Goal: Information Seeking & Learning: Learn about a topic

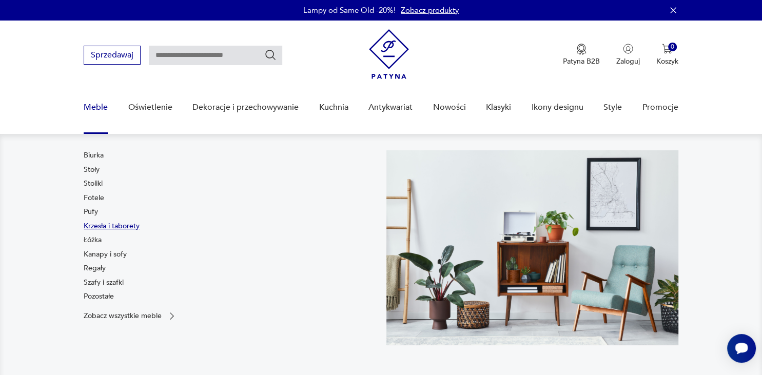
click at [95, 225] on link "Krzesła i taborety" at bounding box center [112, 226] width 56 height 10
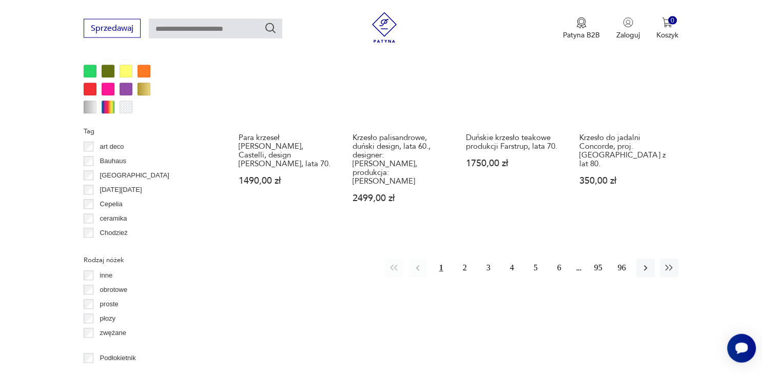
scroll to position [1044, 0]
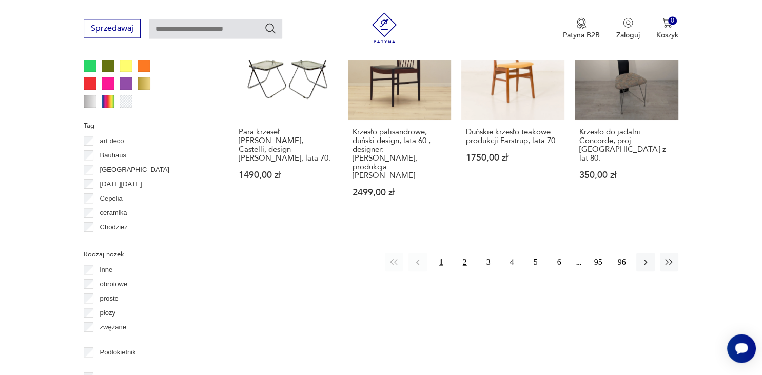
click at [465, 253] on button "2" at bounding box center [464, 262] width 18 height 18
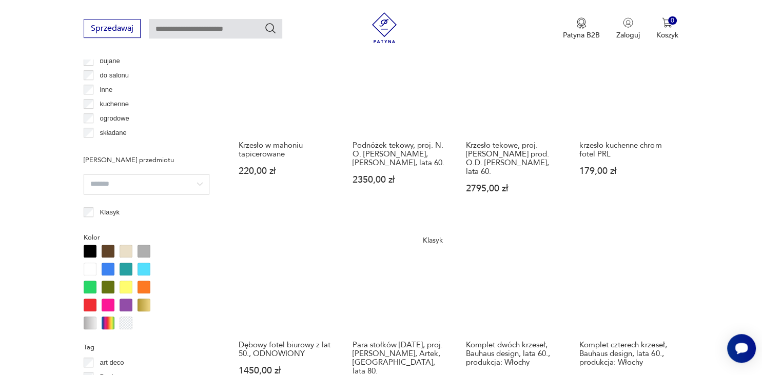
scroll to position [922, 0]
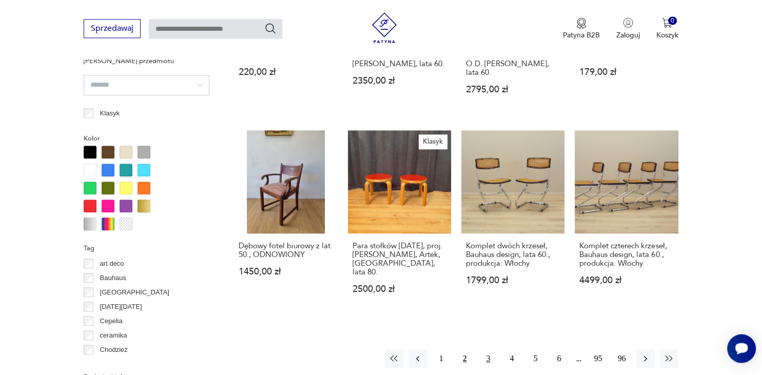
click at [486, 349] on button "3" at bounding box center [488, 358] width 18 height 18
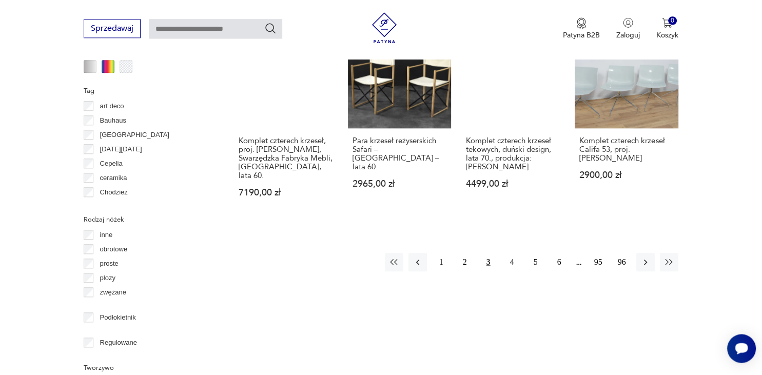
scroll to position [1084, 0]
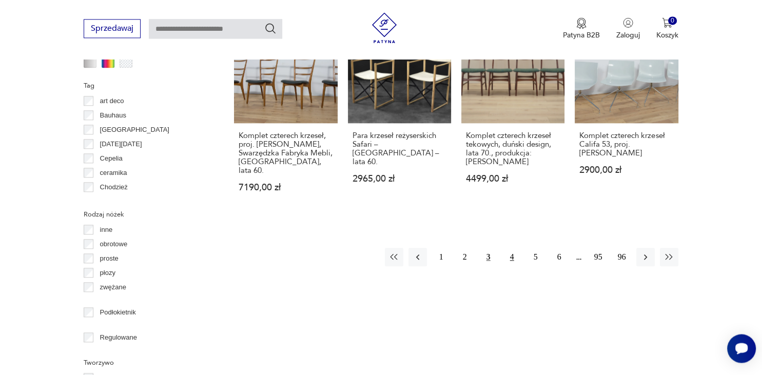
click at [512, 248] on button "4" at bounding box center [512, 257] width 18 height 18
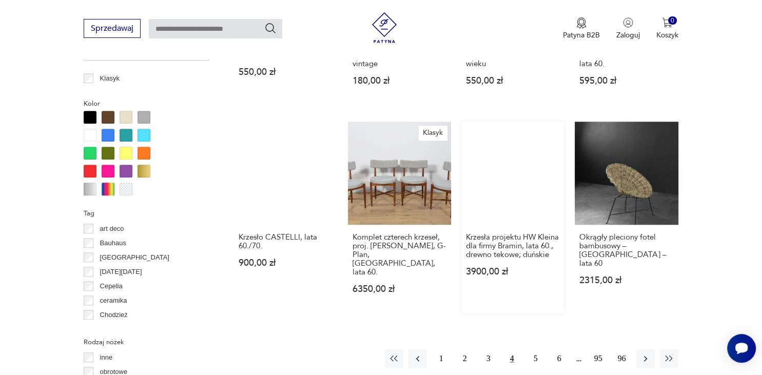
scroll to position [1030, 0]
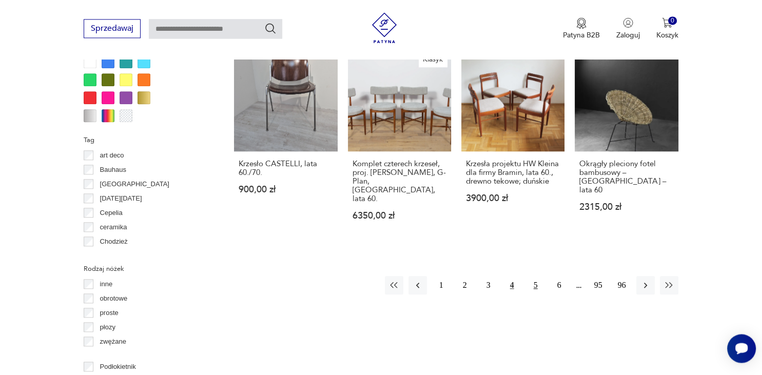
click at [533, 276] on button "5" at bounding box center [535, 285] width 18 height 18
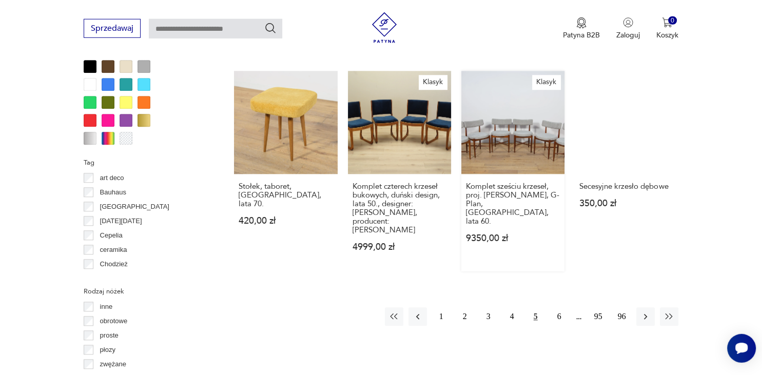
scroll to position [1030, 0]
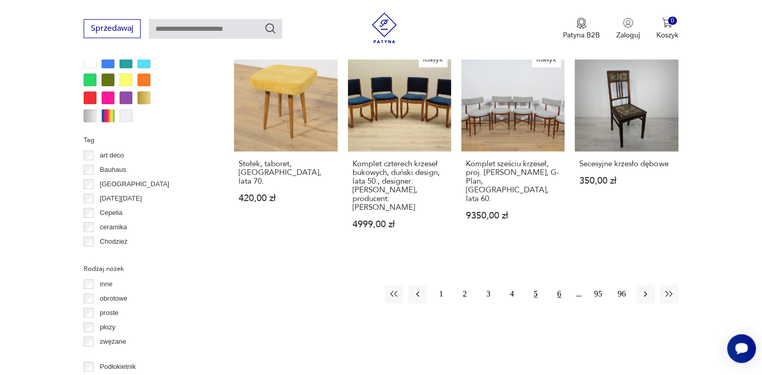
click at [558, 285] on button "6" at bounding box center [559, 294] width 18 height 18
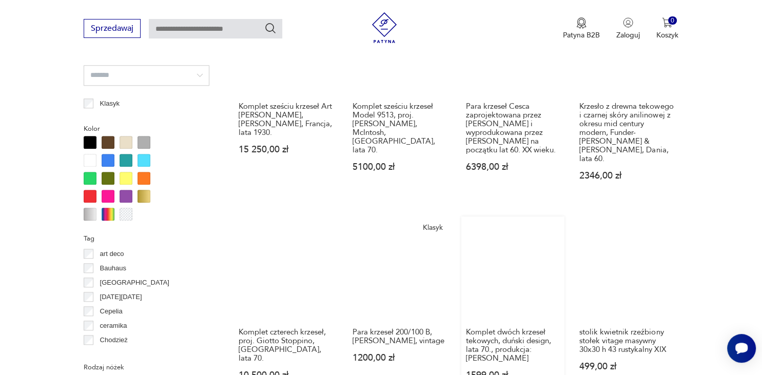
scroll to position [1084, 0]
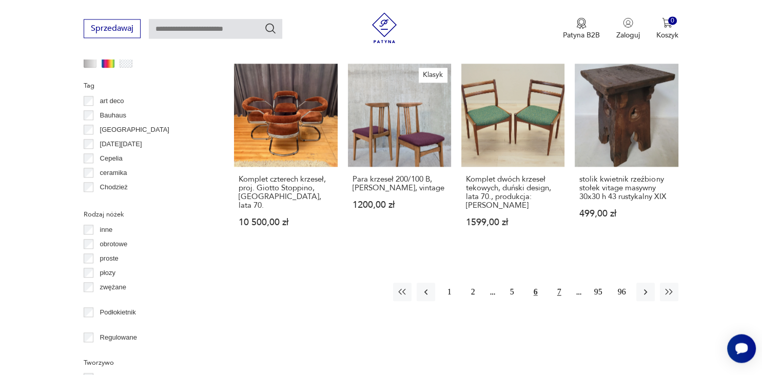
click at [559, 283] on button "7" at bounding box center [559, 292] width 18 height 18
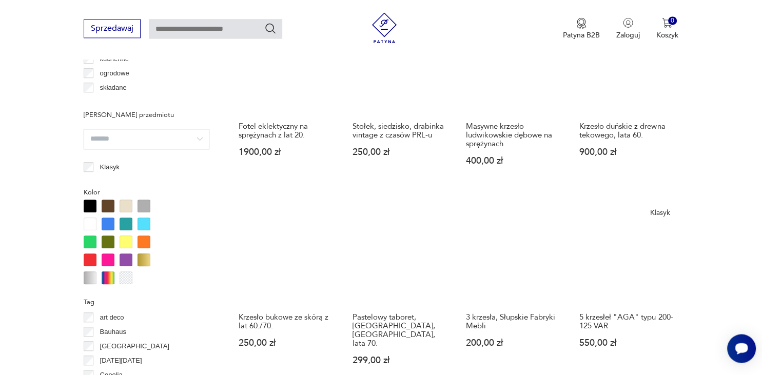
scroll to position [976, 0]
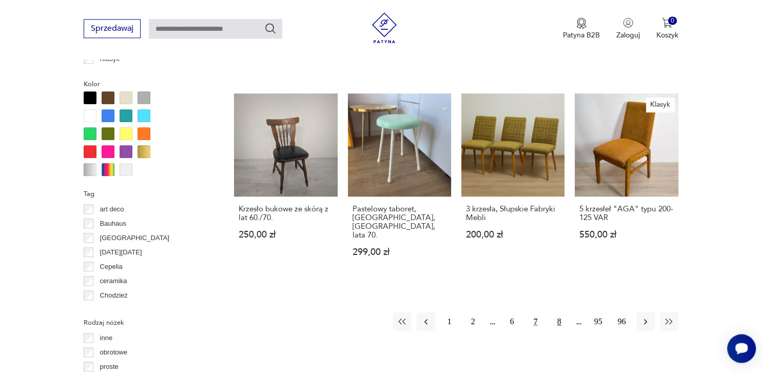
click at [558, 312] on button "8" at bounding box center [559, 321] width 18 height 18
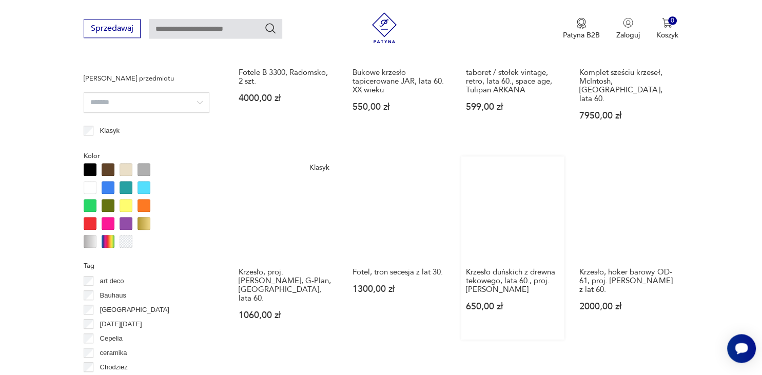
scroll to position [922, 0]
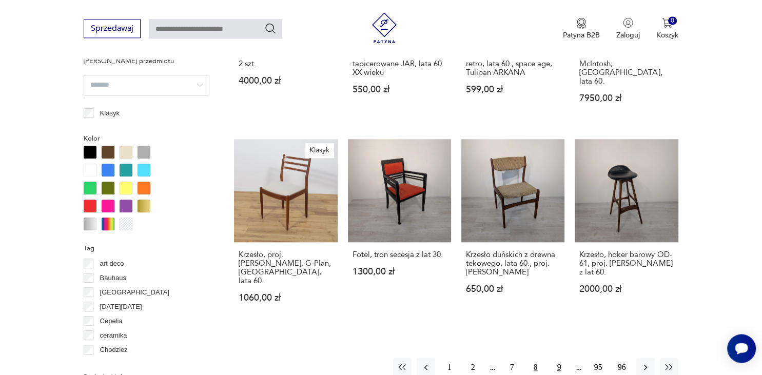
click at [558, 358] on button "9" at bounding box center [559, 367] width 18 height 18
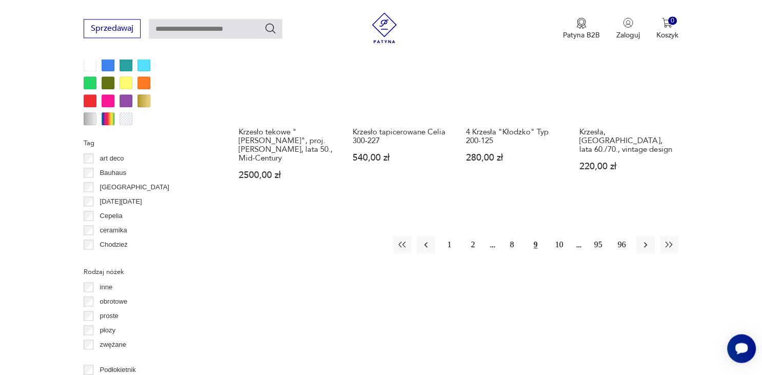
scroll to position [1030, 0]
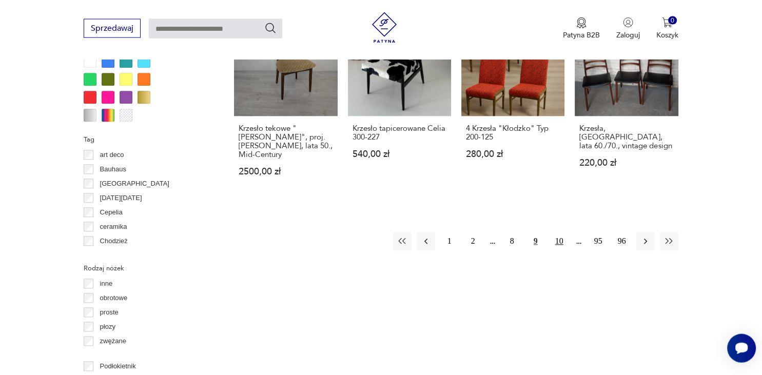
click at [560, 232] on button "10" at bounding box center [559, 241] width 18 height 18
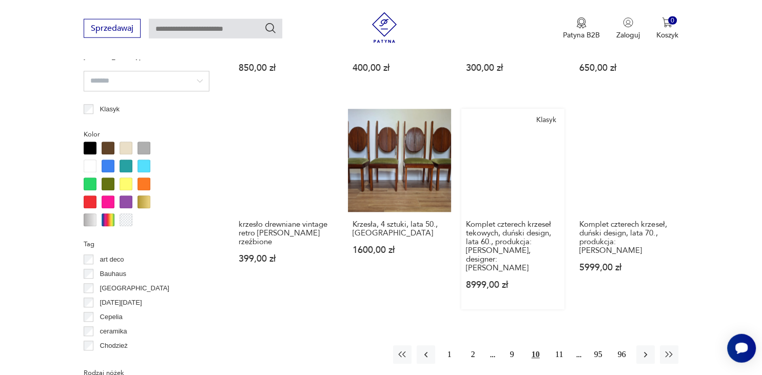
scroll to position [976, 0]
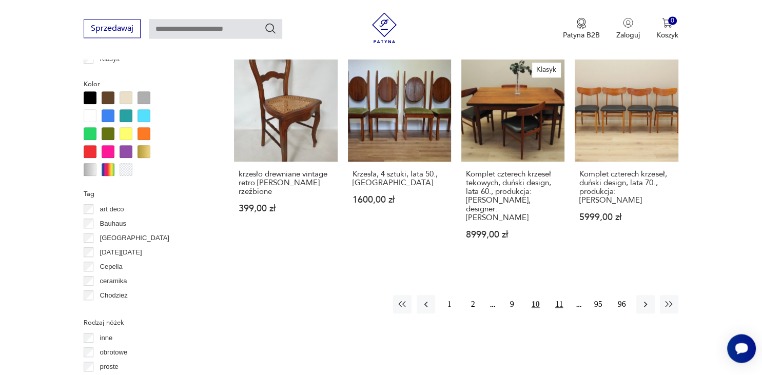
click at [558, 295] on button "11" at bounding box center [559, 304] width 18 height 18
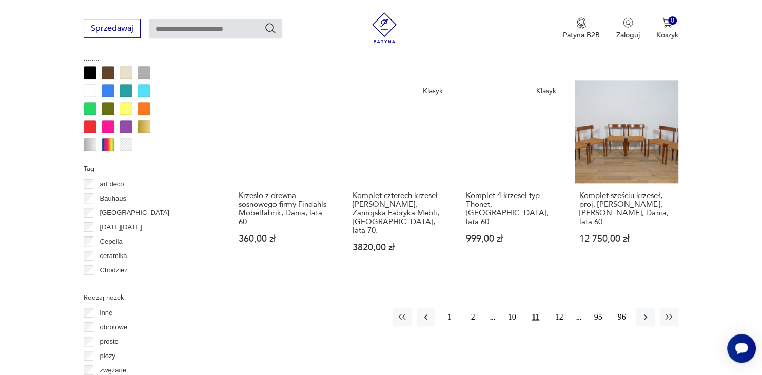
scroll to position [1030, 0]
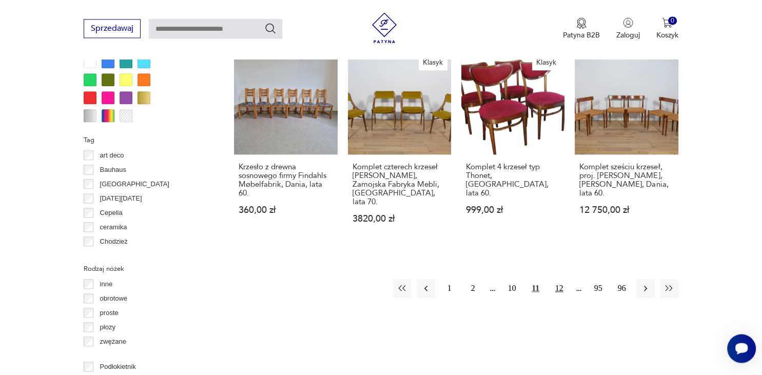
click at [559, 279] on button "12" at bounding box center [559, 288] width 18 height 18
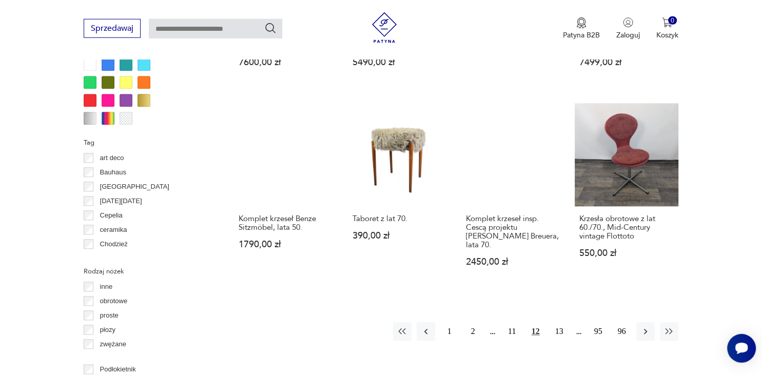
scroll to position [1030, 0]
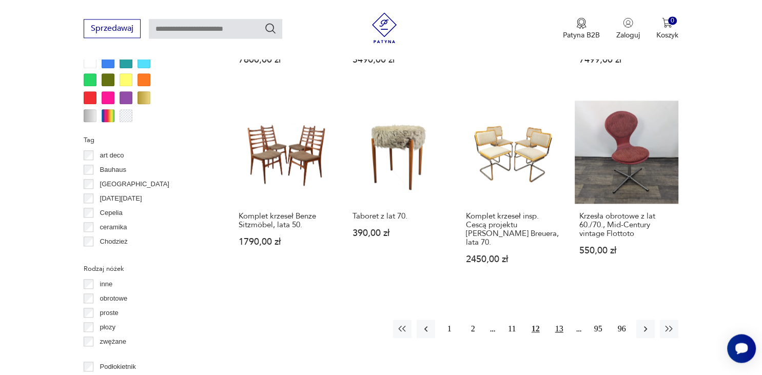
click at [562, 320] on button "13" at bounding box center [559, 329] width 18 height 18
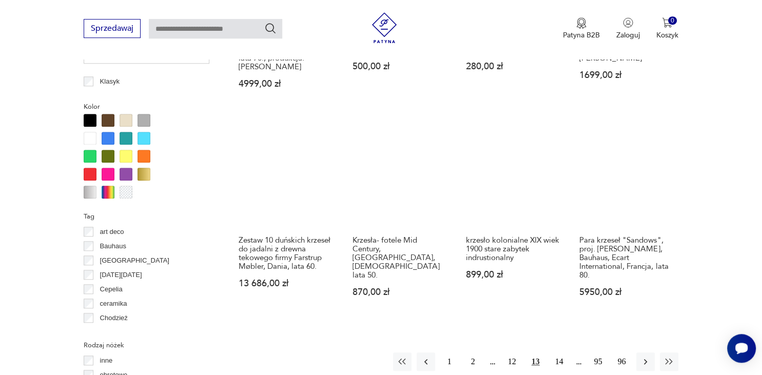
scroll to position [1030, 0]
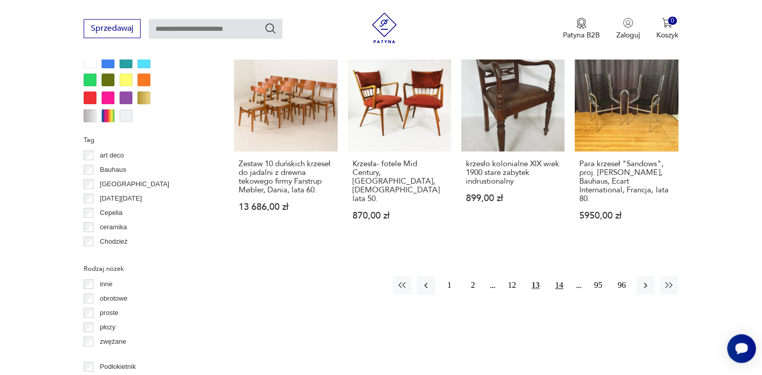
click at [561, 276] on button "14" at bounding box center [559, 285] width 18 height 18
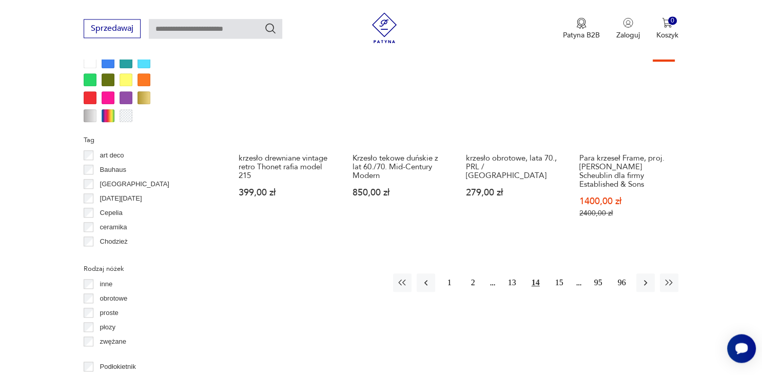
scroll to position [1030, 0]
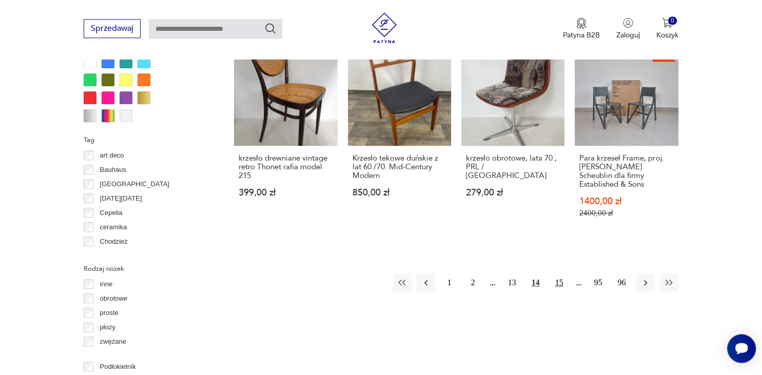
click at [561, 274] on button "15" at bounding box center [559, 282] width 18 height 18
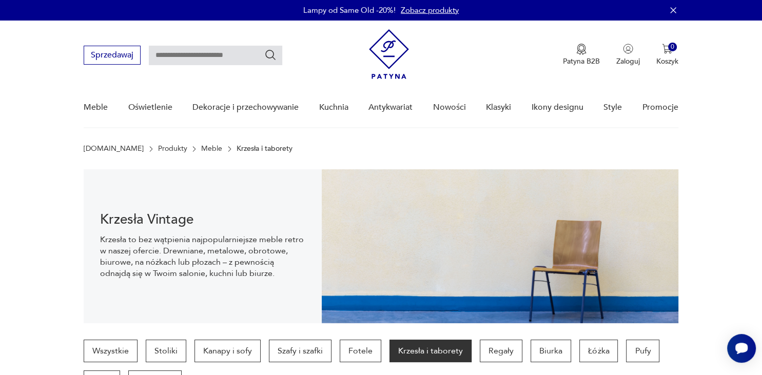
click at [222, 58] on input "text" at bounding box center [215, 55] width 133 height 19
type input "**********"
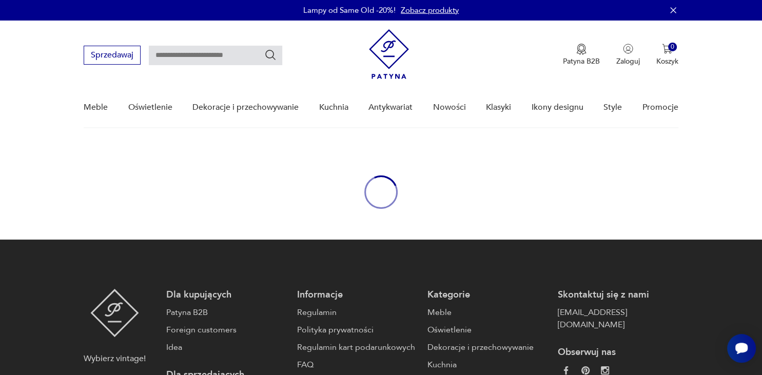
type input "**********"
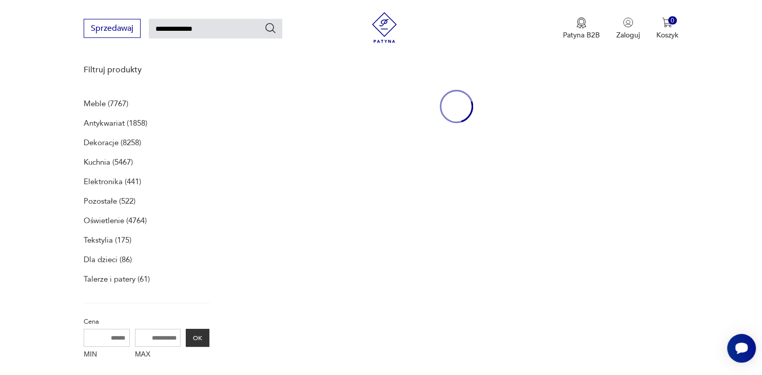
scroll to position [132, 0]
click at [181, 28] on input "**********" at bounding box center [215, 28] width 133 height 19
type input "**********"
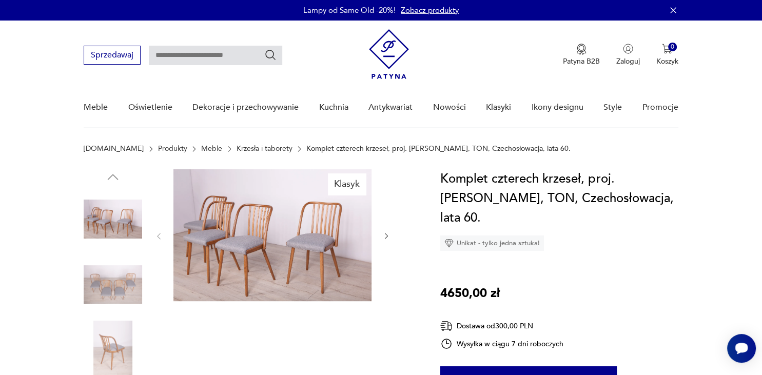
click at [103, 279] on img at bounding box center [113, 284] width 58 height 58
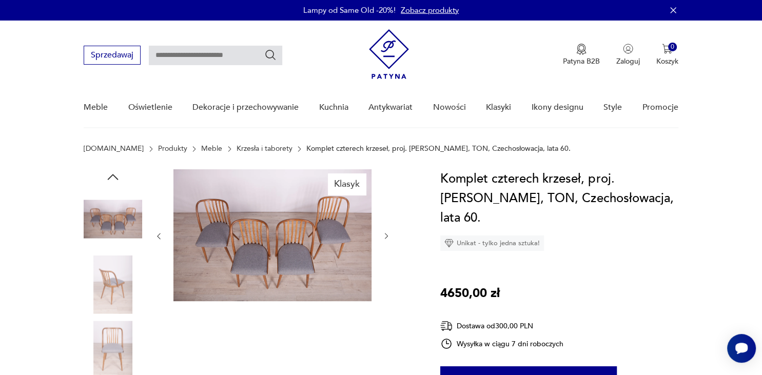
click at [388, 235] on icon "button" at bounding box center [386, 236] width 9 height 9
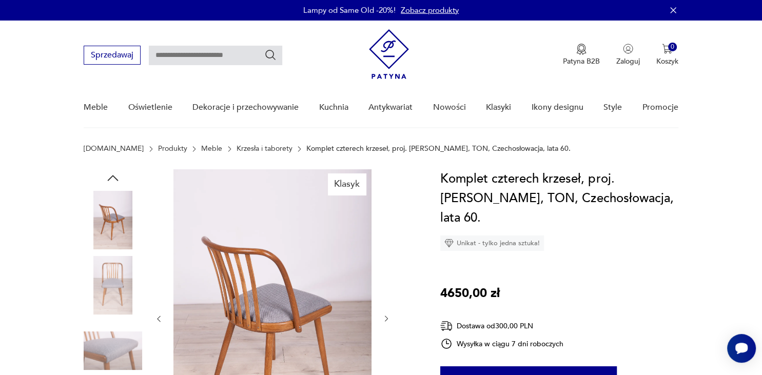
click at [385, 315] on icon "button" at bounding box center [386, 318] width 9 height 9
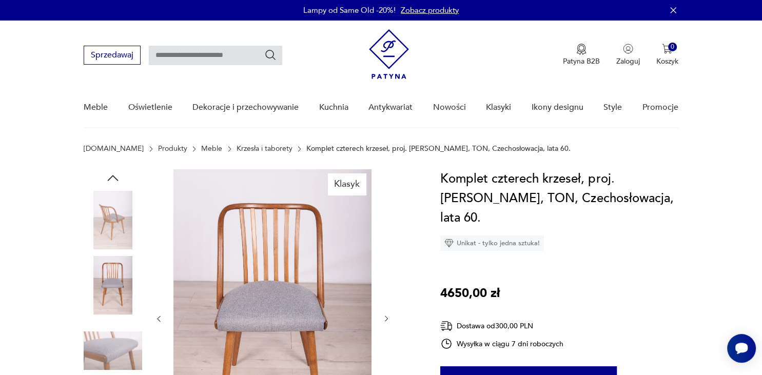
click at [386, 314] on icon "button" at bounding box center [386, 318] width 9 height 9
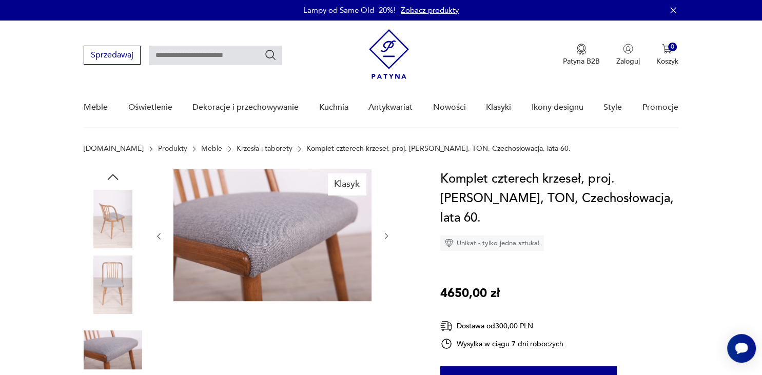
click at [386, 233] on icon "button" at bounding box center [386, 236] width 9 height 9
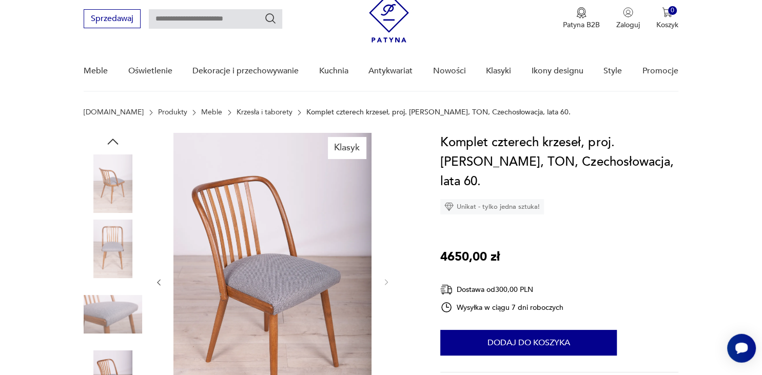
scroll to position [54, 0]
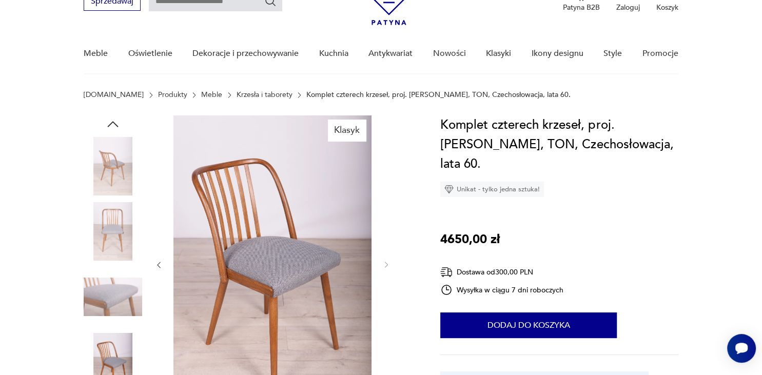
click at [104, 163] on img at bounding box center [113, 166] width 58 height 58
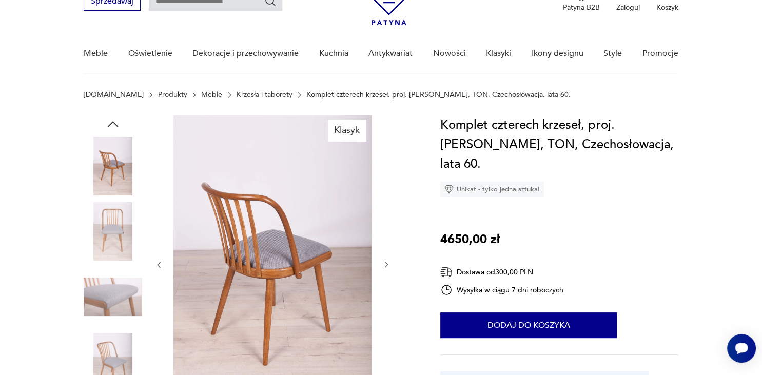
click at [384, 262] on icon "button" at bounding box center [386, 265] width 9 height 9
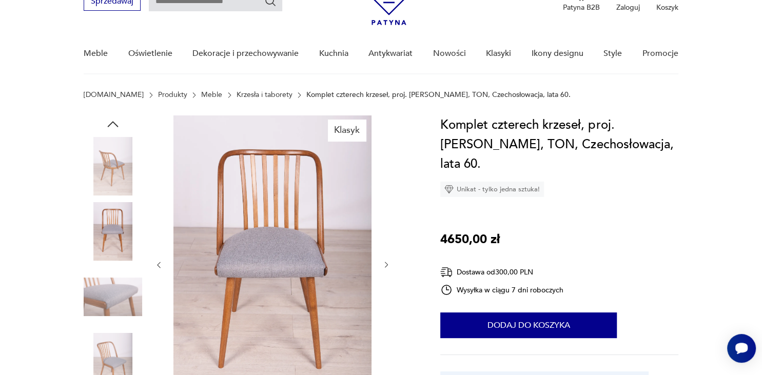
click at [384, 262] on icon "button" at bounding box center [386, 265] width 9 height 9
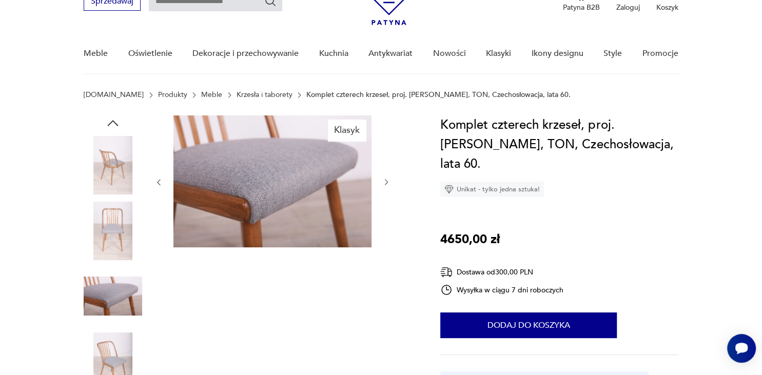
click at [384, 262] on div "Klasyk" at bounding box center [272, 264] width 236 height 298
click at [384, 180] on icon "button" at bounding box center [386, 182] width 9 height 9
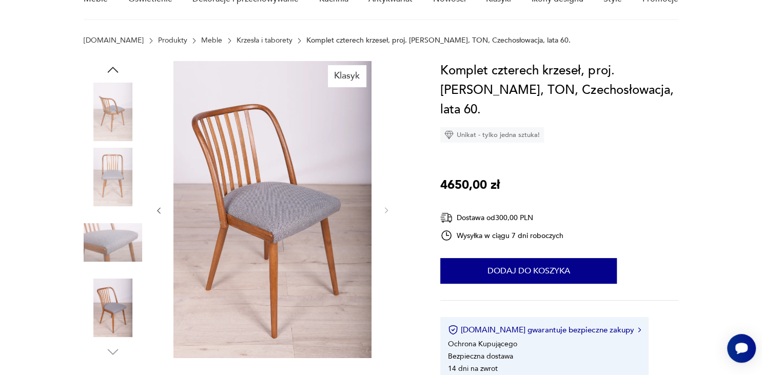
scroll to position [0, 0]
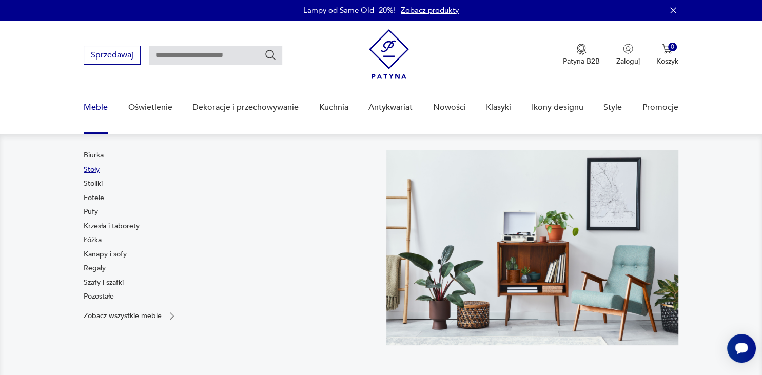
click at [93, 167] on link "Stoły" at bounding box center [92, 170] width 16 height 10
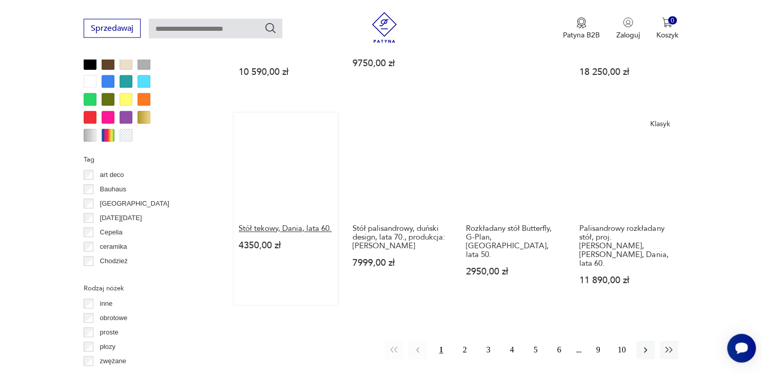
scroll to position [1044, 0]
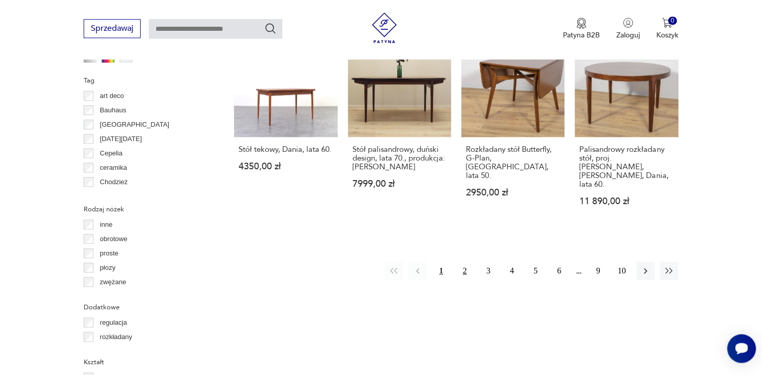
click at [463, 262] on button "2" at bounding box center [464, 271] width 18 height 18
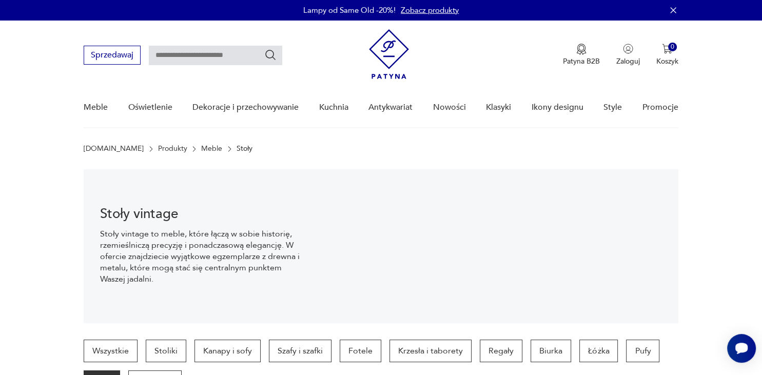
click at [191, 59] on input "text" at bounding box center [215, 55] width 133 height 19
type input "**********"
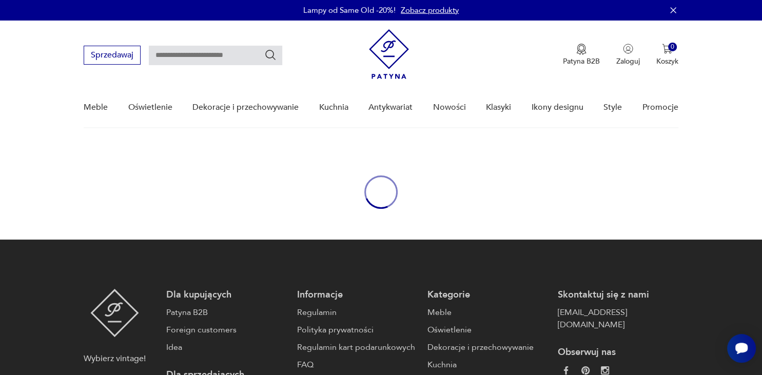
type input "**********"
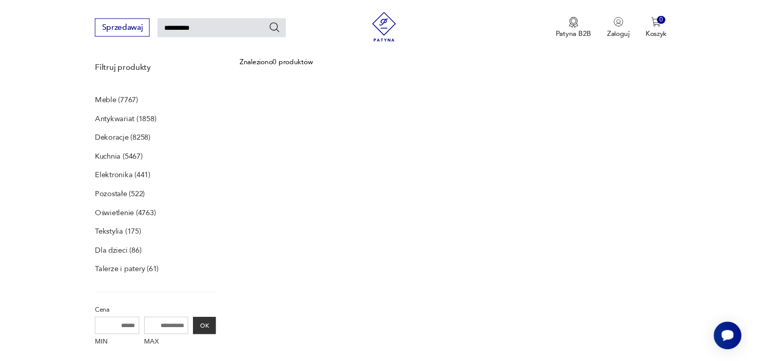
scroll to position [132, 0]
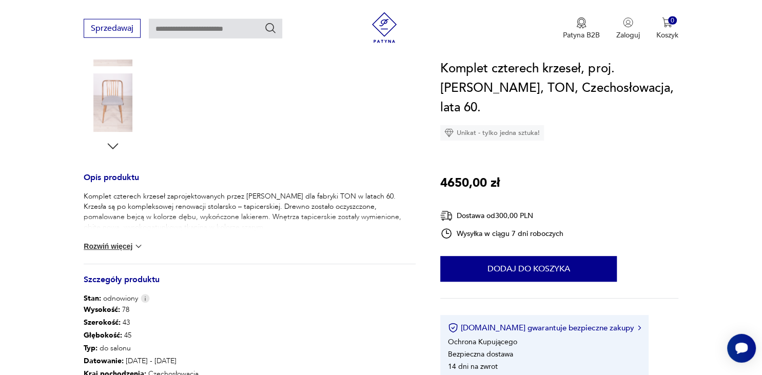
scroll to position [325, 0]
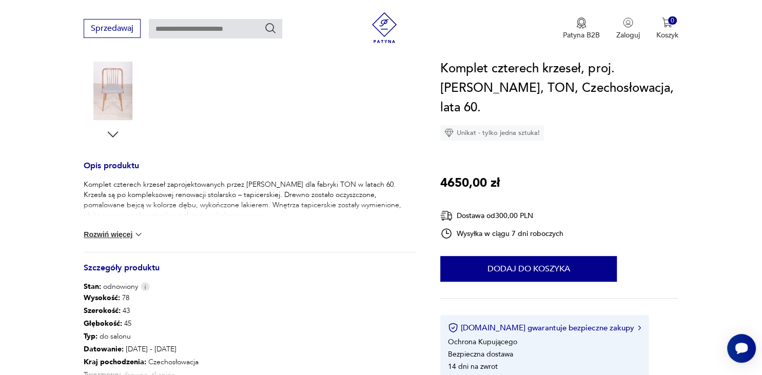
click at [144, 227] on div "Komplet czterech krzeseł zaprojektowanych przez Antonina Sumana dla fabryki TON…" at bounding box center [250, 216] width 332 height 72
click at [141, 229] on img at bounding box center [138, 234] width 10 height 10
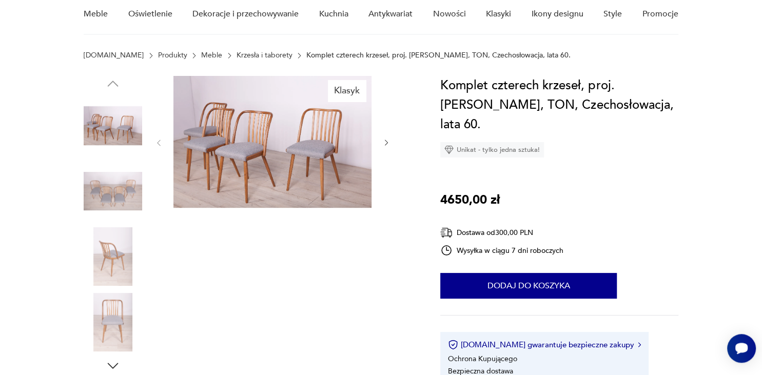
scroll to position [54, 0]
